Goal: Task Accomplishment & Management: Manage account settings

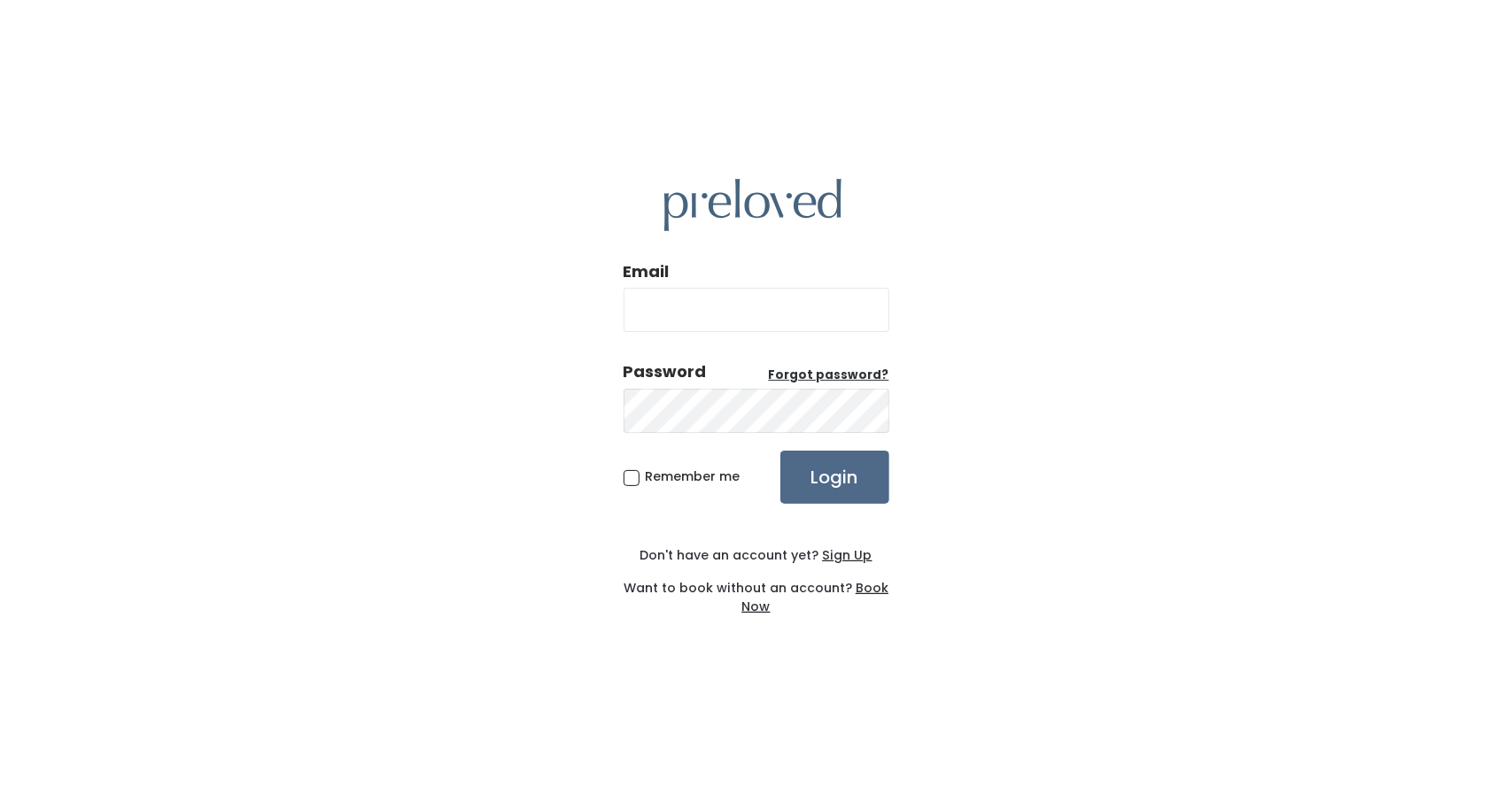
click at [685, 288] on input "Email" at bounding box center [756, 310] width 266 height 44
type input "[EMAIL_ADDRESS][DOMAIN_NAME]"
click at [831, 493] on input "Login" at bounding box center [834, 477] width 109 height 54
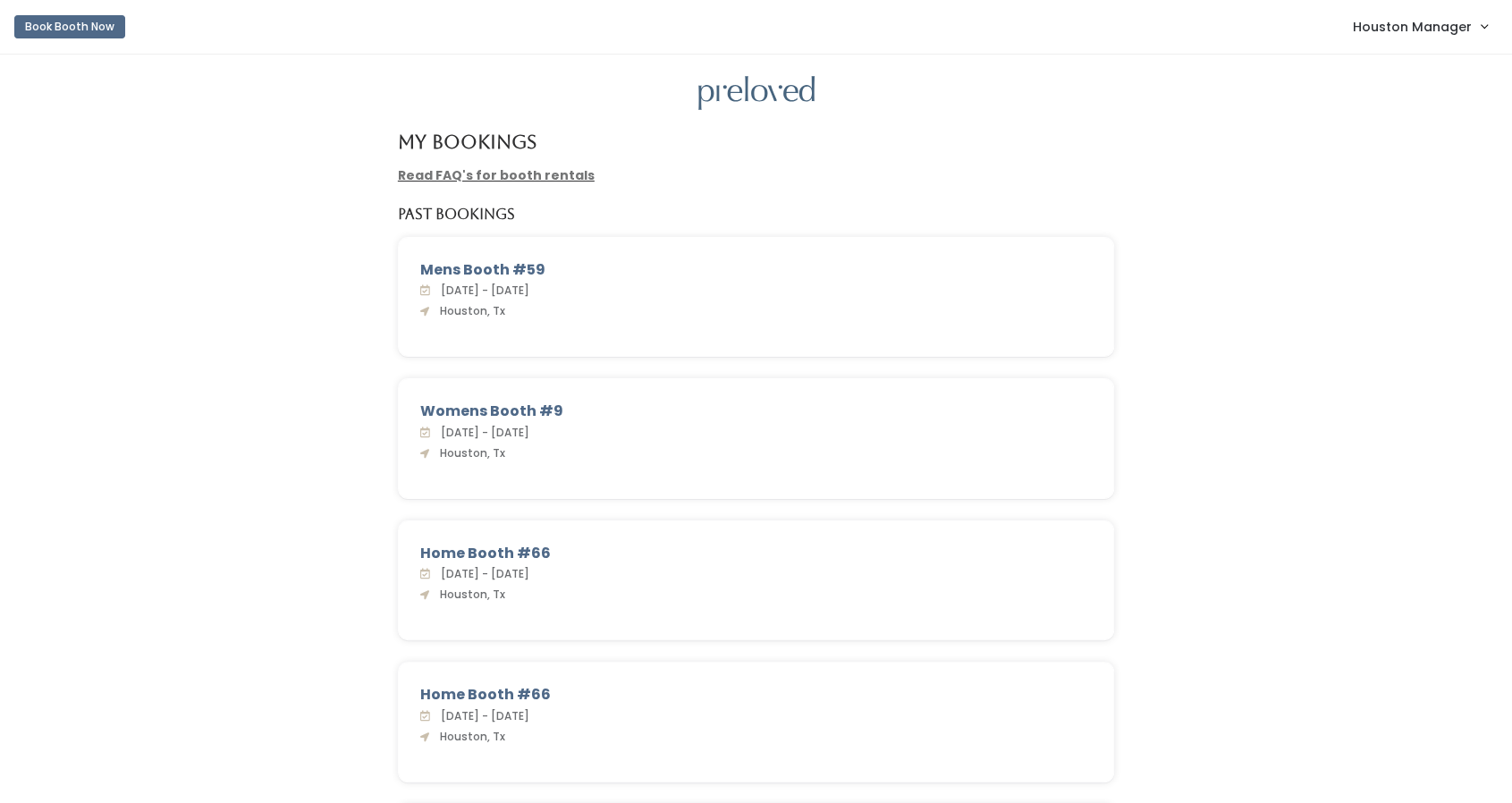
click at [1383, 26] on span "Houston Manager" at bounding box center [1412, 27] width 118 height 20
click at [1392, 64] on link "Admin Home" at bounding box center [1424, 71] width 160 height 32
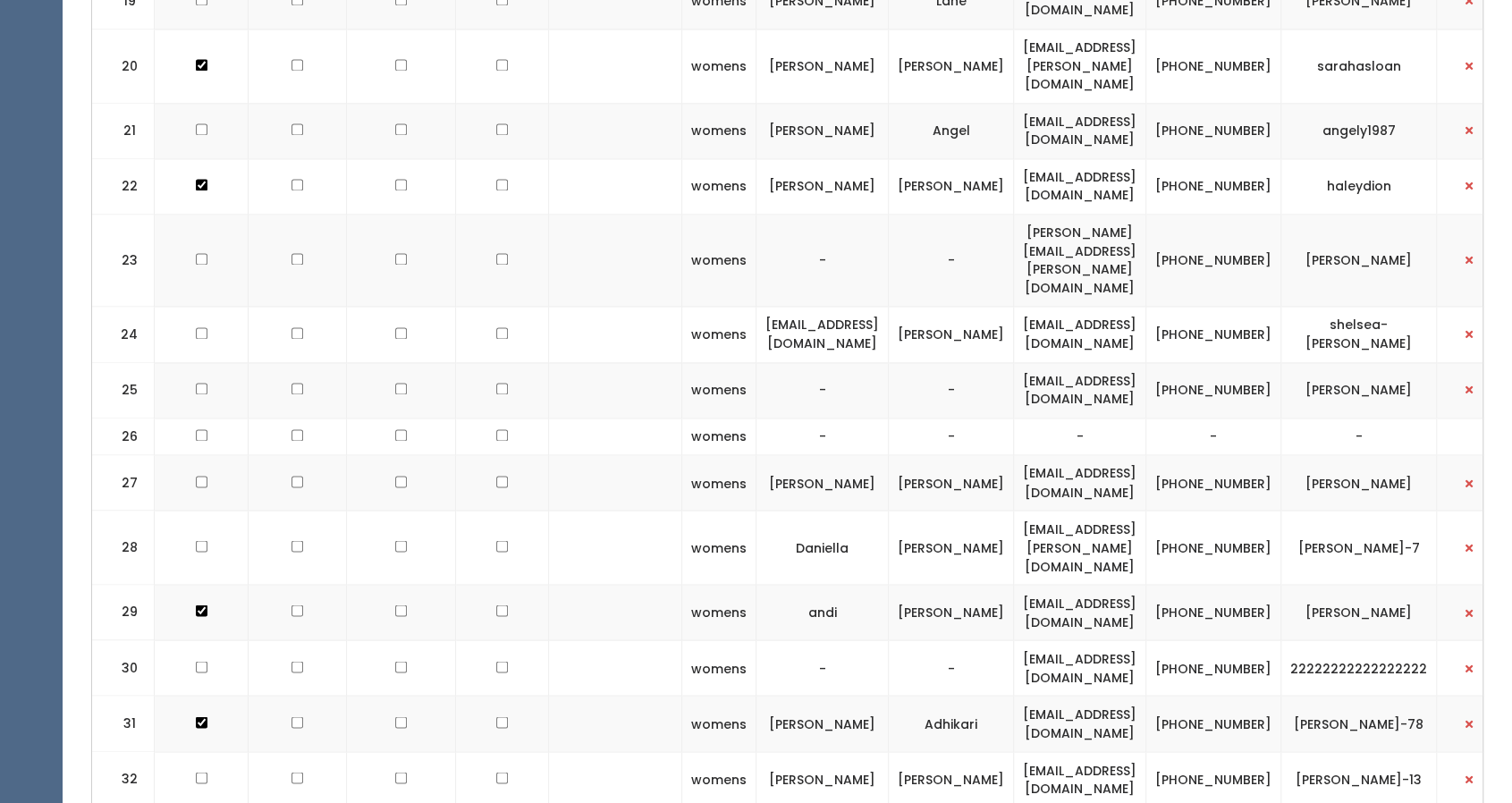
scroll to position [1780, 0]
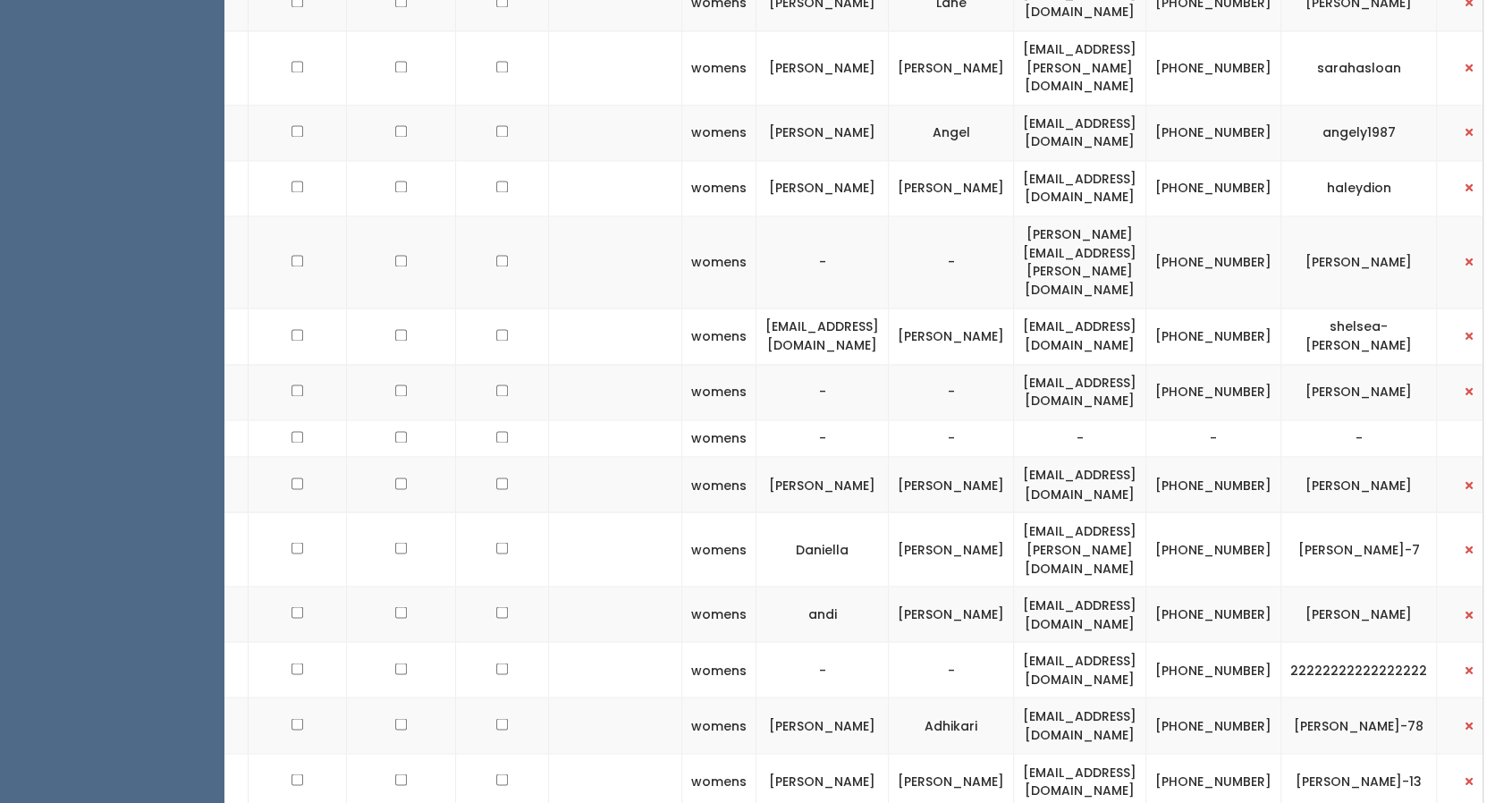
drag, startPoint x: 85, startPoint y: 265, endPoint x: 84, endPoint y: 217, distance: 48.0
click at [84, 217] on ul "EMPLOYEES Manage Bookings Booths by Week All Bookings Bookings with Booths Boot…" at bounding box center [112, 599] width 224 height 4617
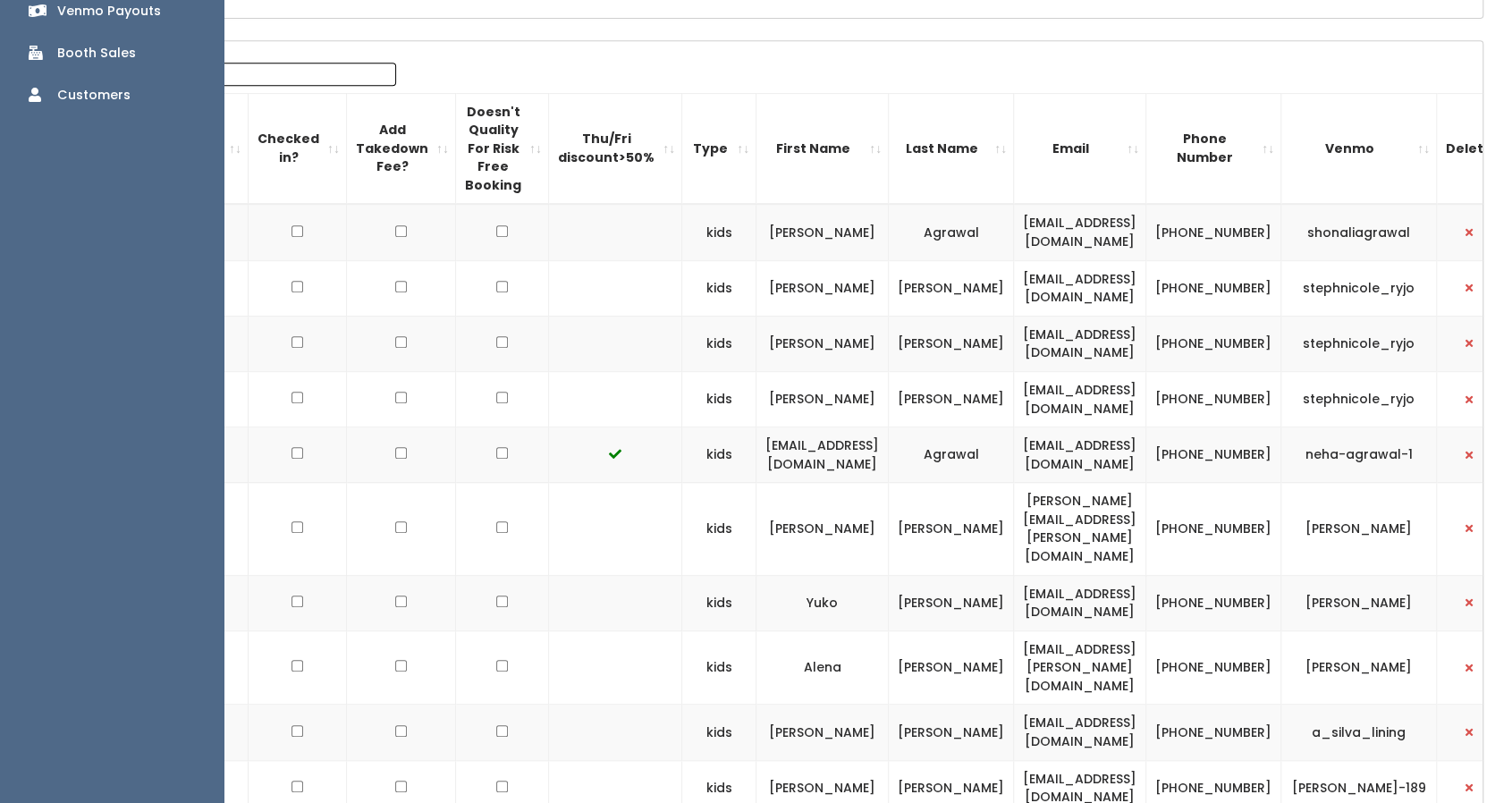
scroll to position [0, 0]
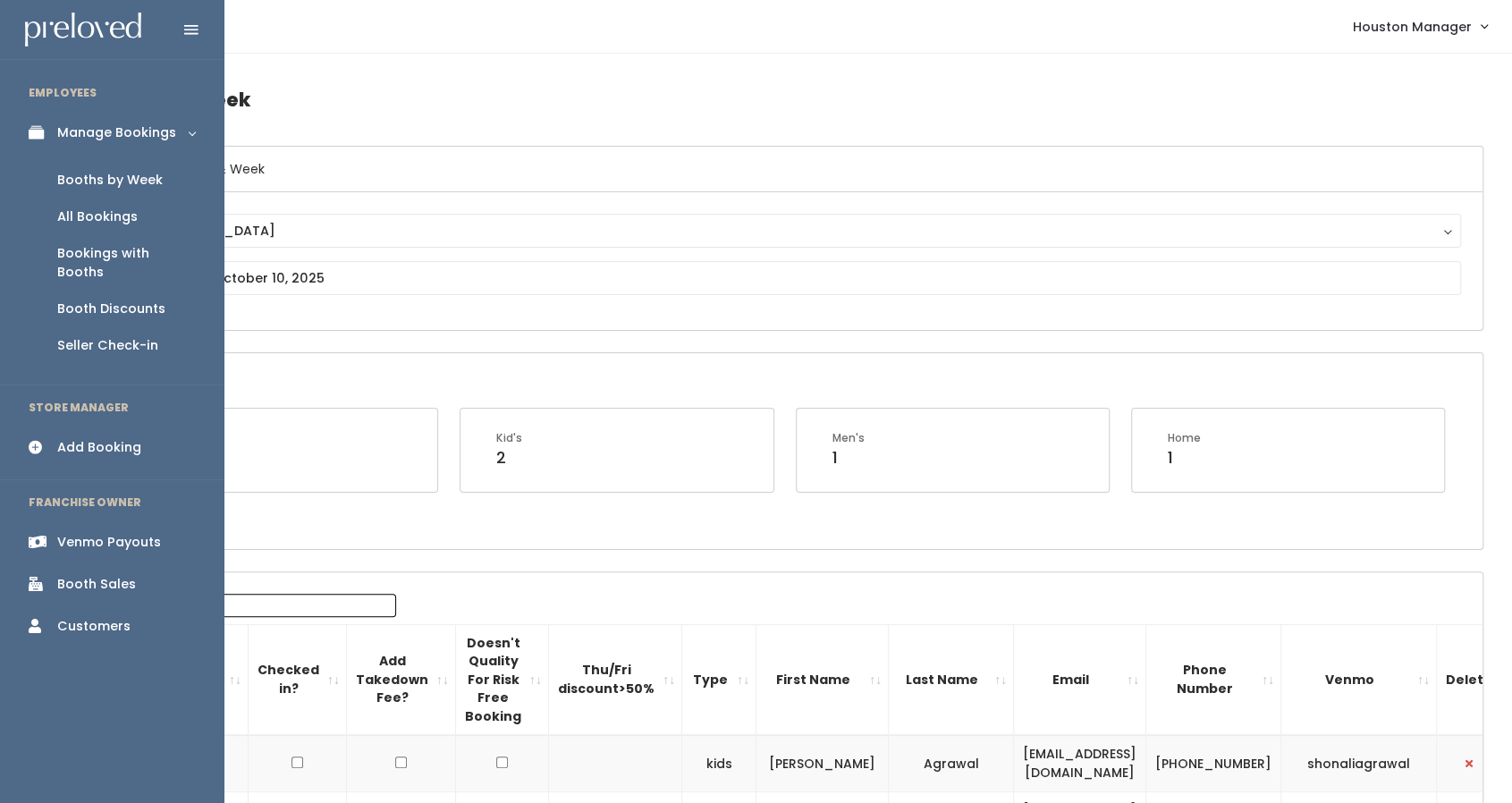
click at [118, 575] on div "Booth Sales" at bounding box center [96, 585] width 79 height 19
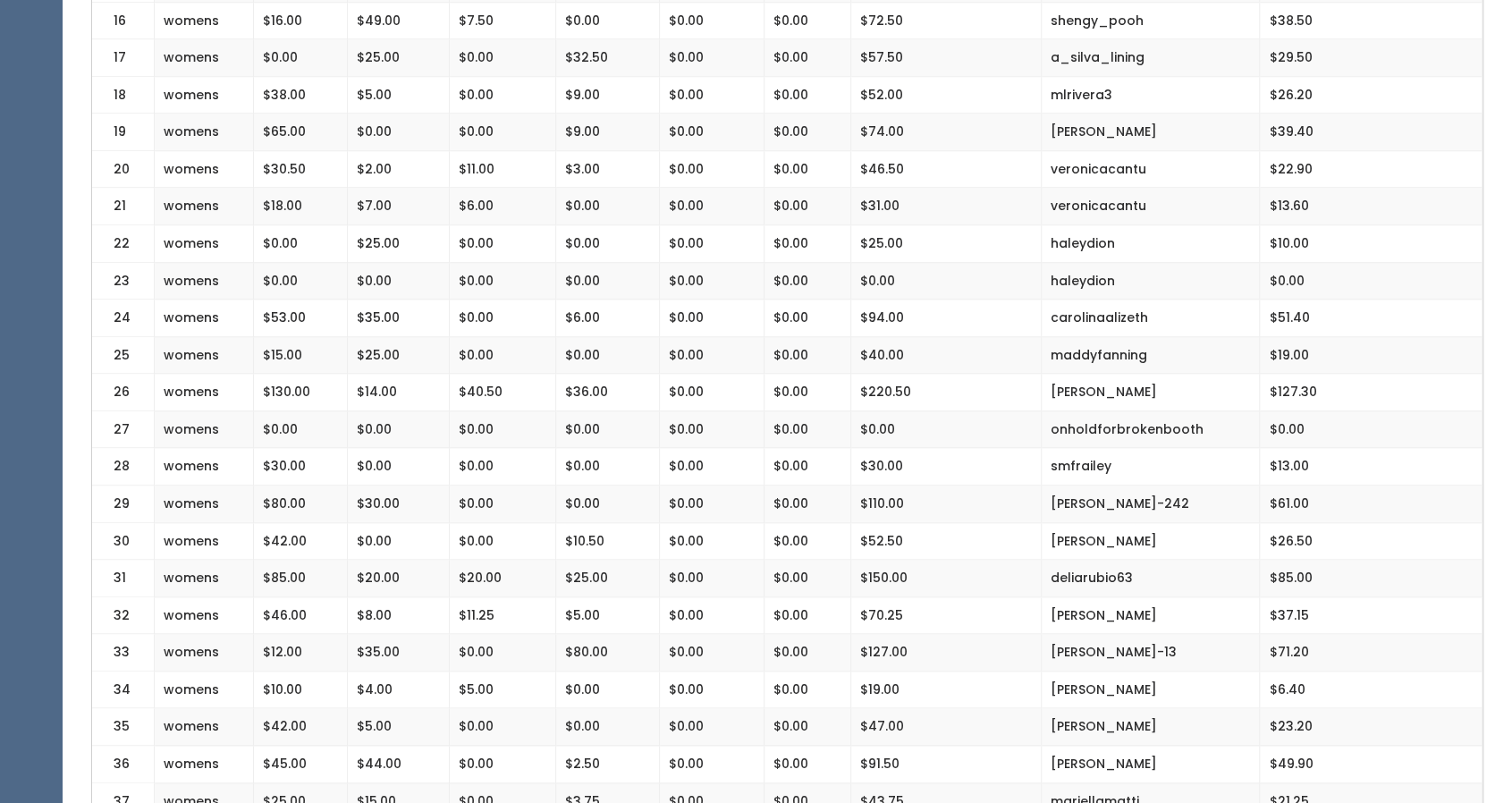
scroll to position [1001, 0]
click at [482, 228] on td "$0.00" at bounding box center [503, 243] width 106 height 38
click at [587, 232] on td "$0.00" at bounding box center [608, 243] width 104 height 38
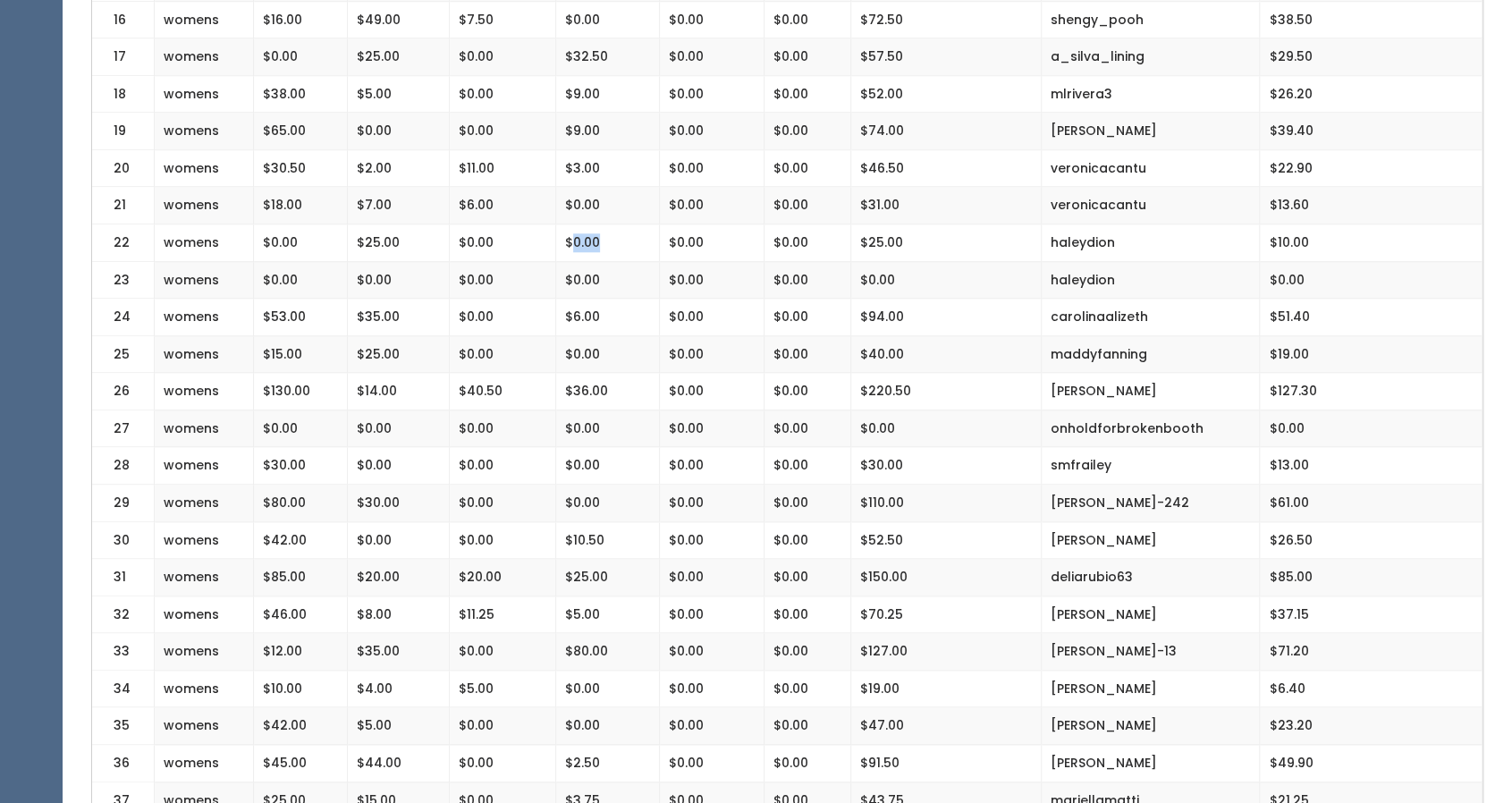
click at [587, 232] on td "$0.00" at bounding box center [608, 243] width 104 height 38
click at [701, 231] on td "$0.00" at bounding box center [712, 243] width 104 height 38
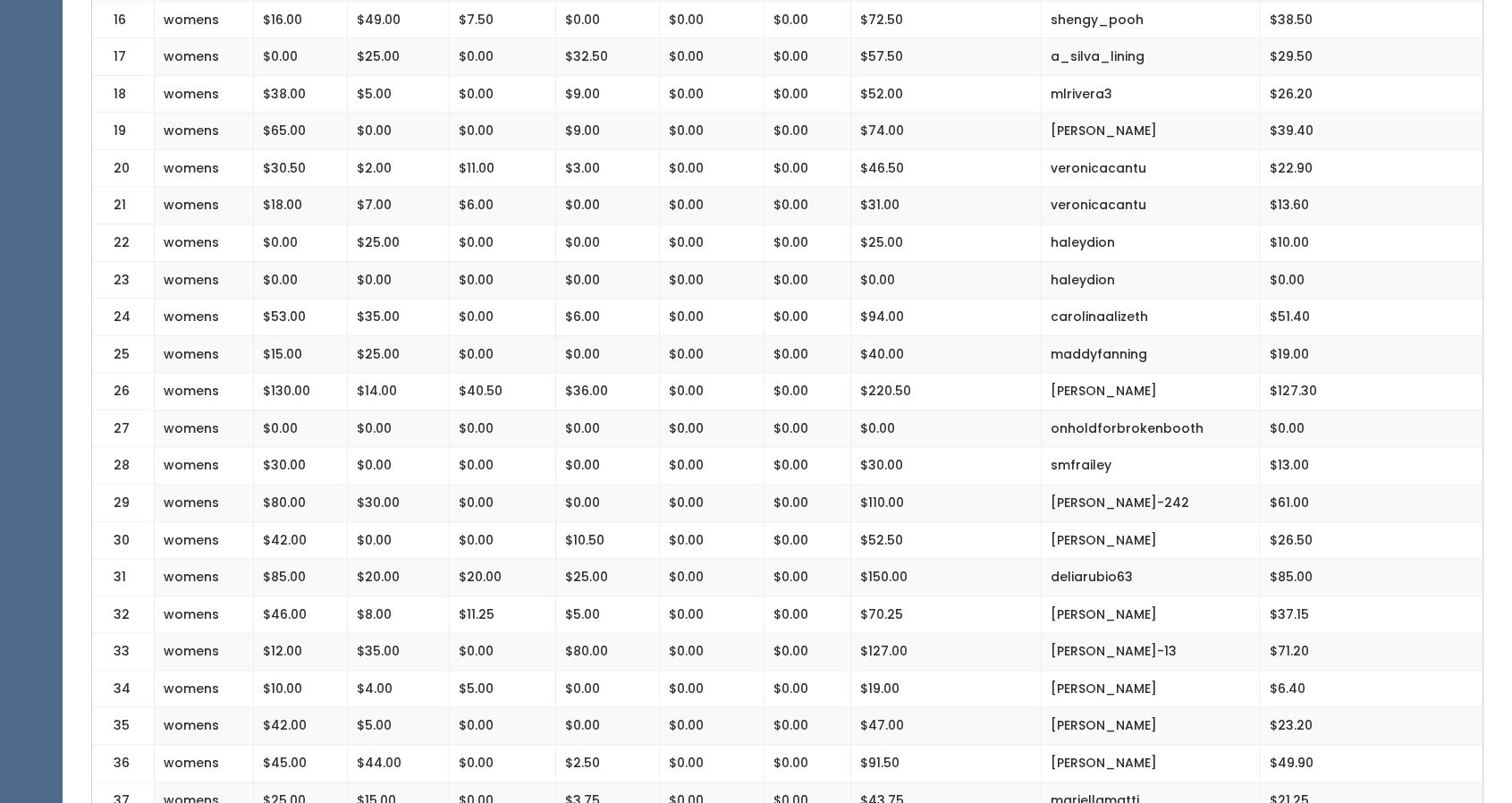
click at [796, 231] on td "$0.00" at bounding box center [808, 243] width 87 height 38
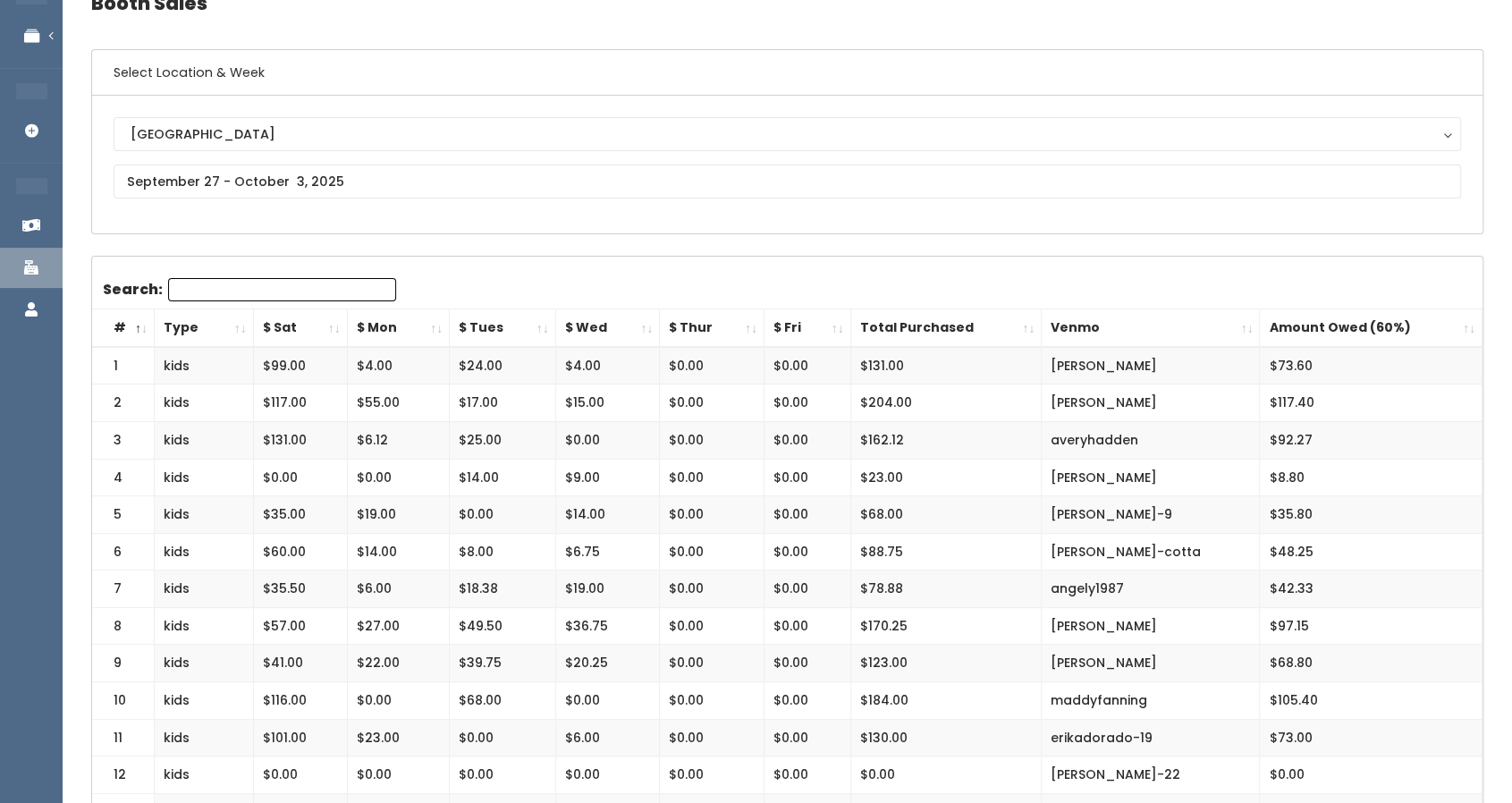
scroll to position [0, 0]
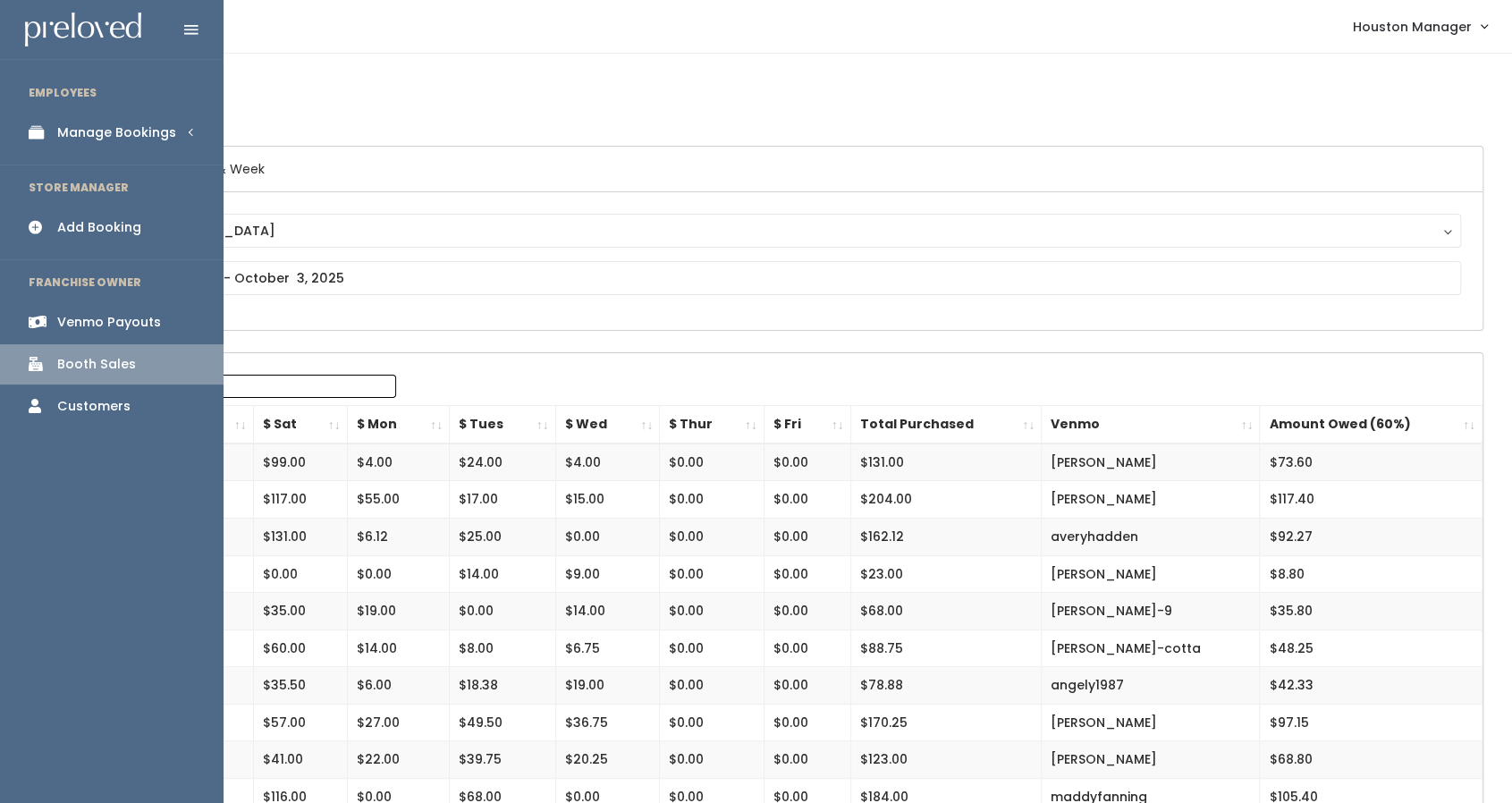
click at [115, 134] on div "Manage Bookings" at bounding box center [116, 133] width 118 height 19
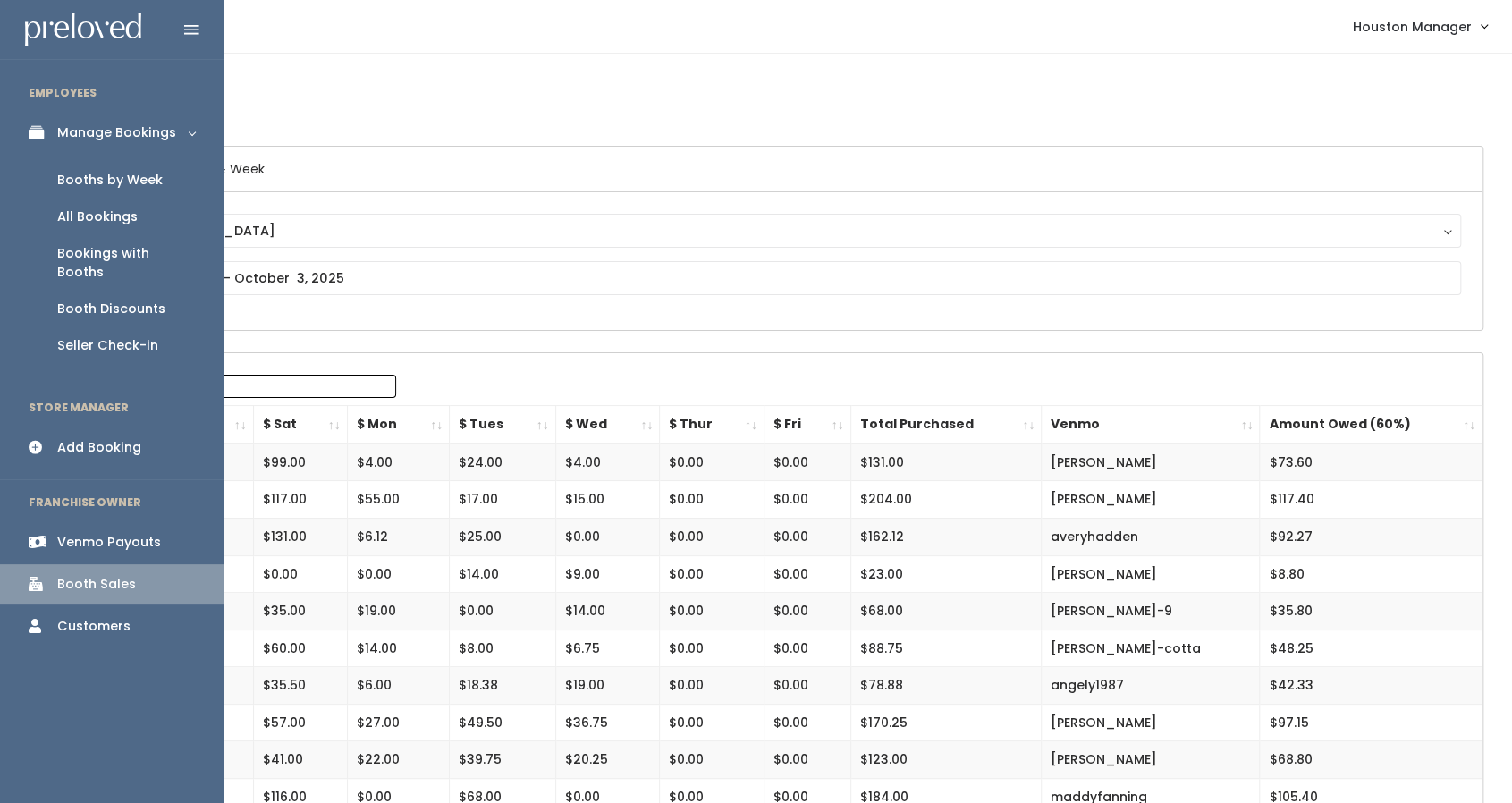
click at [109, 300] on div "Booth Discounts" at bounding box center [111, 309] width 108 height 19
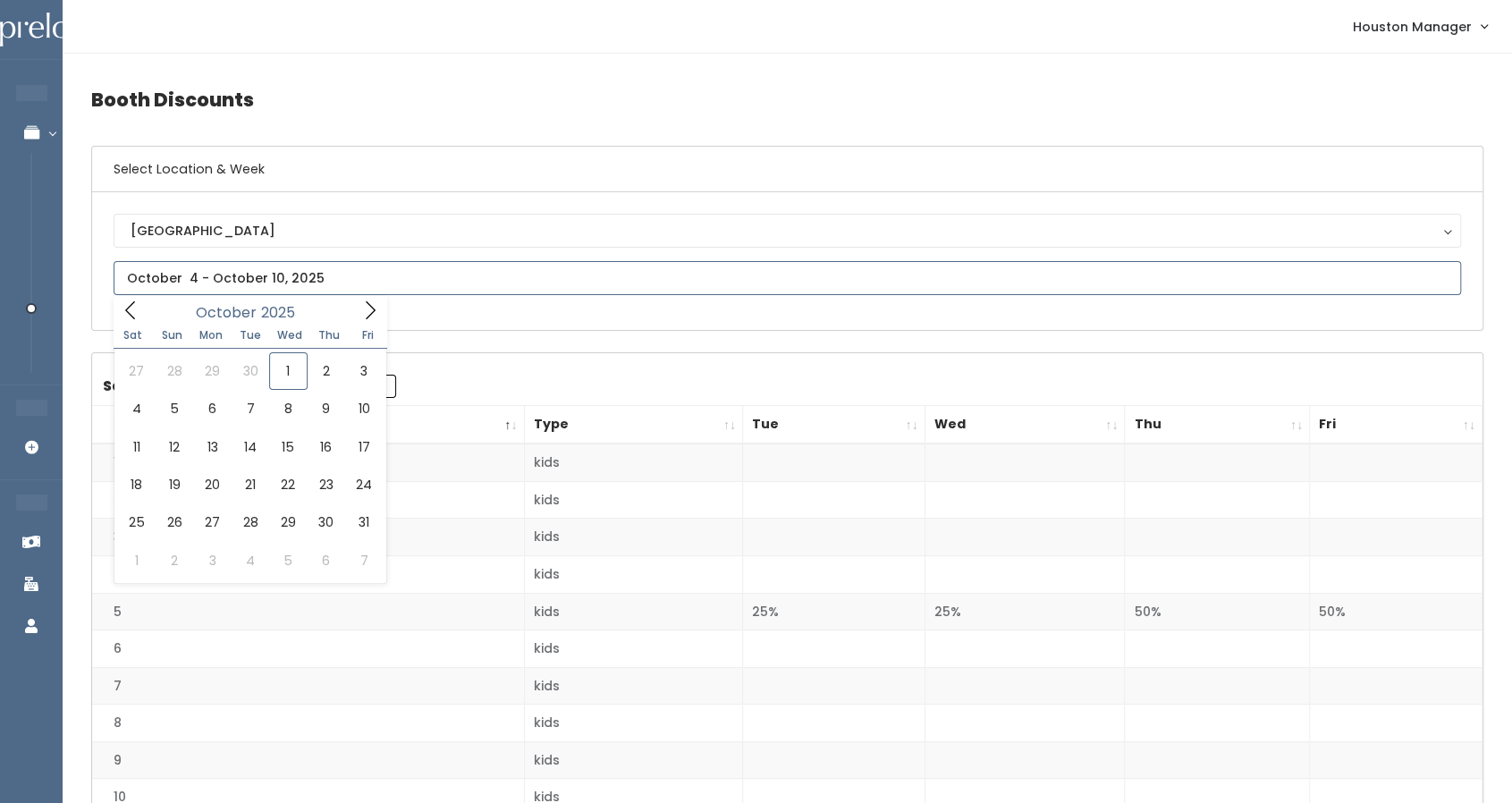
click at [240, 288] on input "text" at bounding box center [788, 279] width 1348 height 34
type input "September 27 to October 3"
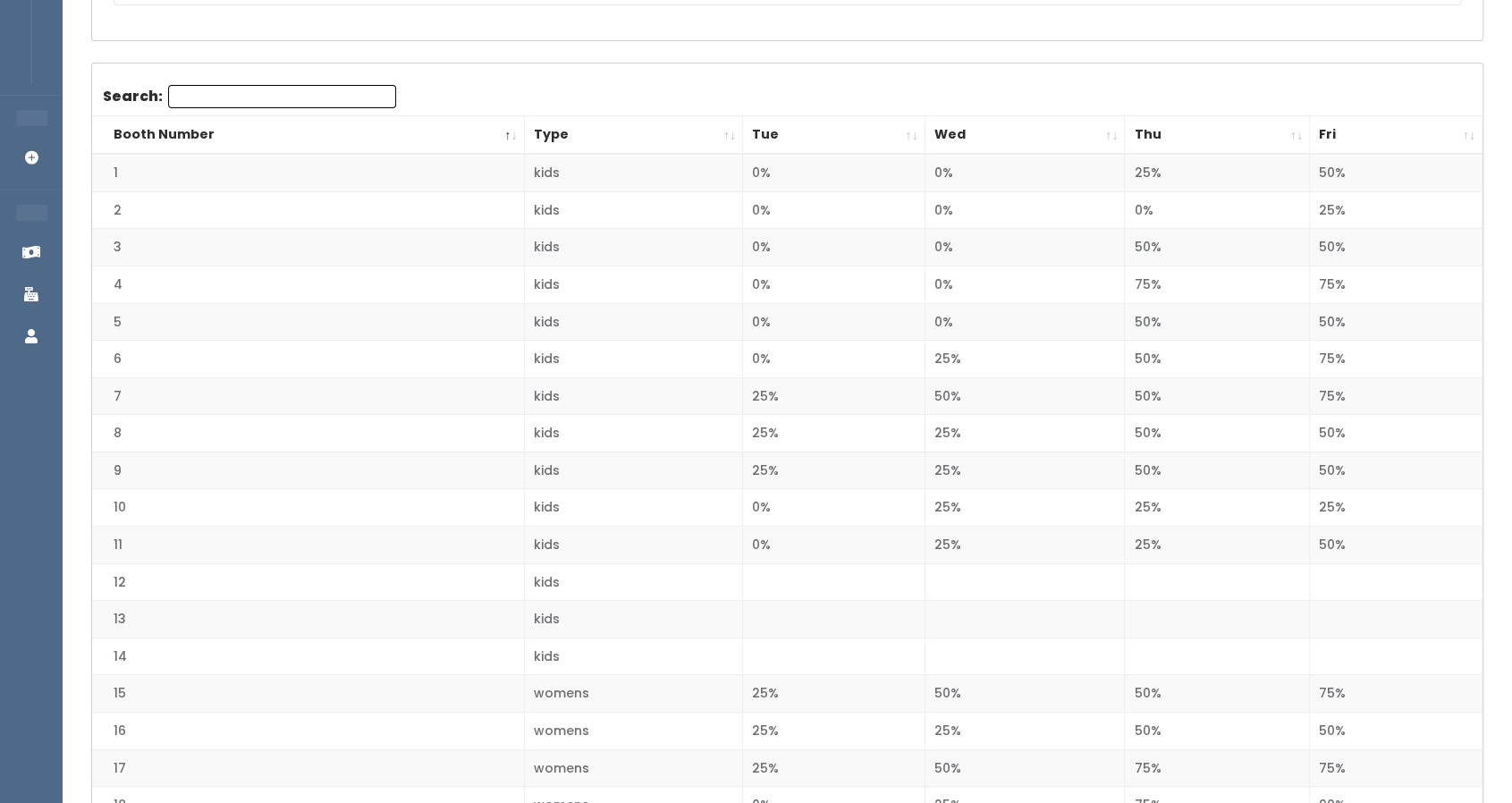
scroll to position [325, 0]
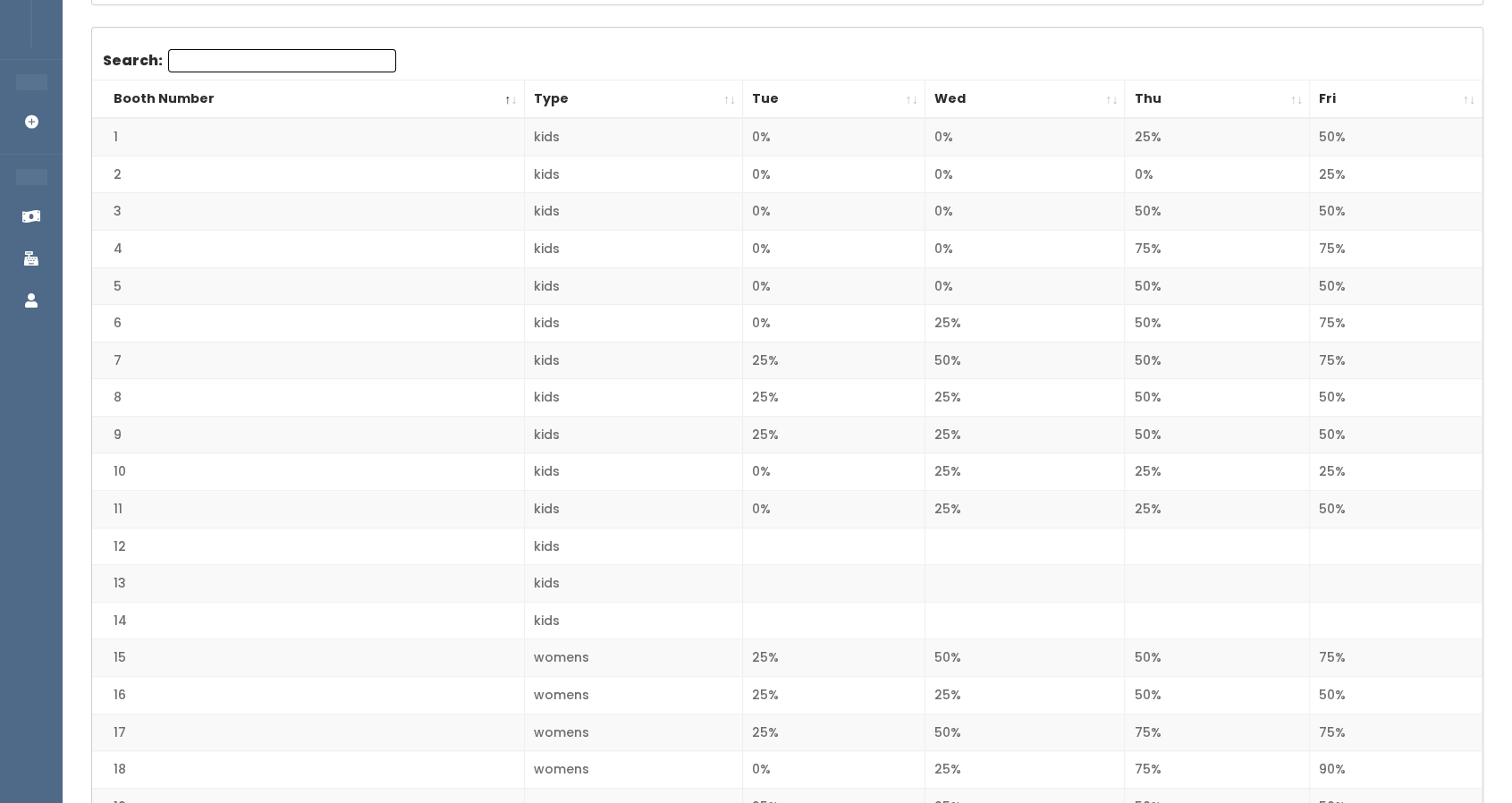
click at [1198, 101] on th "Thu" at bounding box center [1217, 100] width 185 height 39
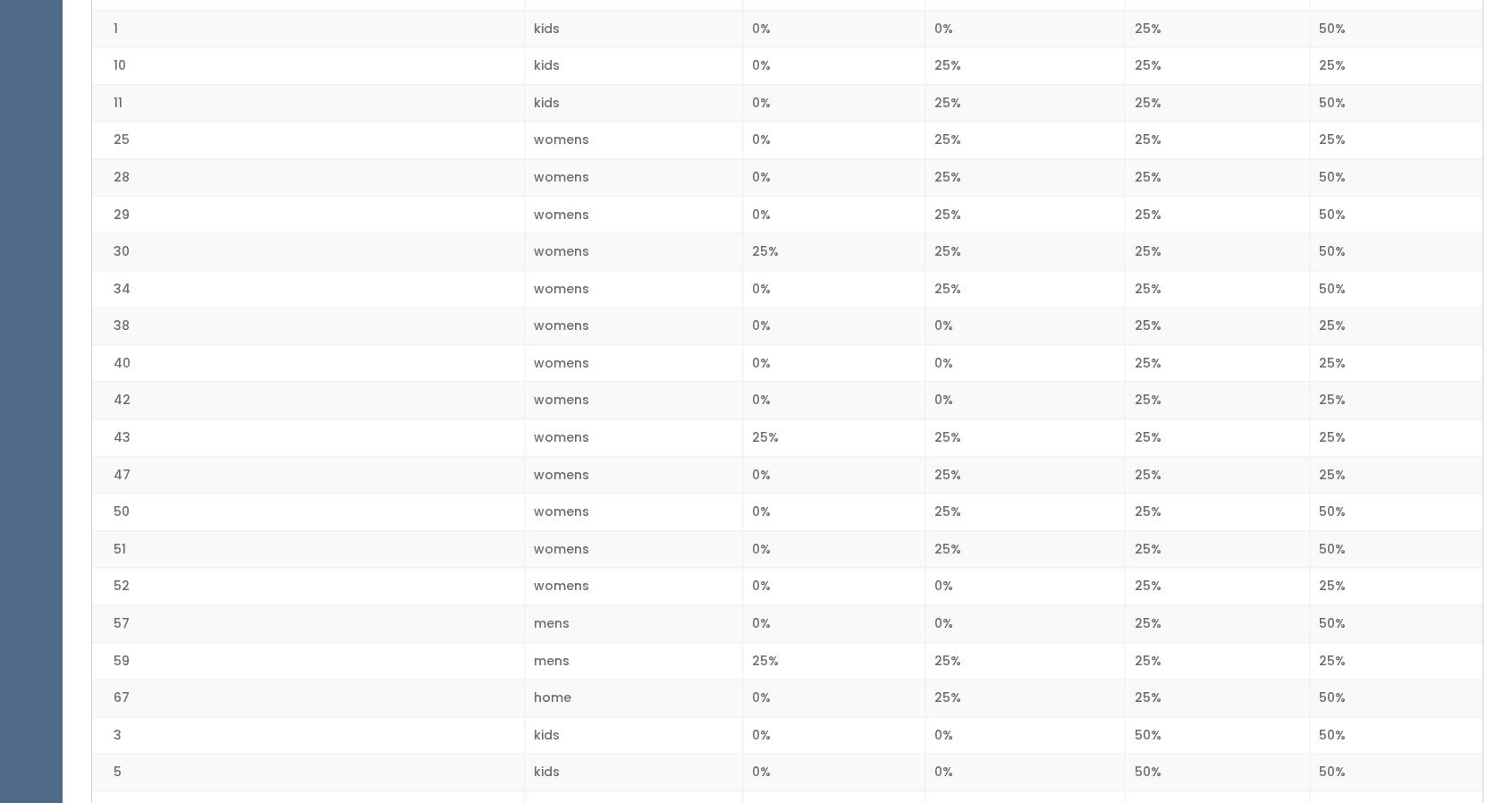
scroll to position [1103, 0]
